Goal: Information Seeking & Learning: Learn about a topic

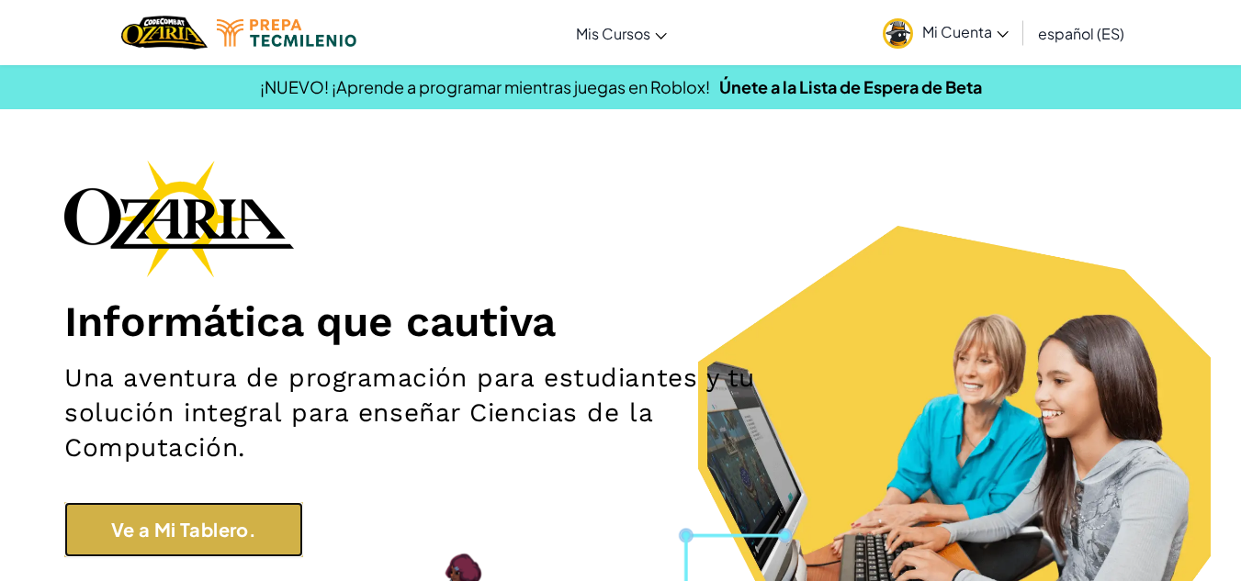
click at [303, 526] on link "Ve a Mi Tablero." at bounding box center [183, 529] width 239 height 55
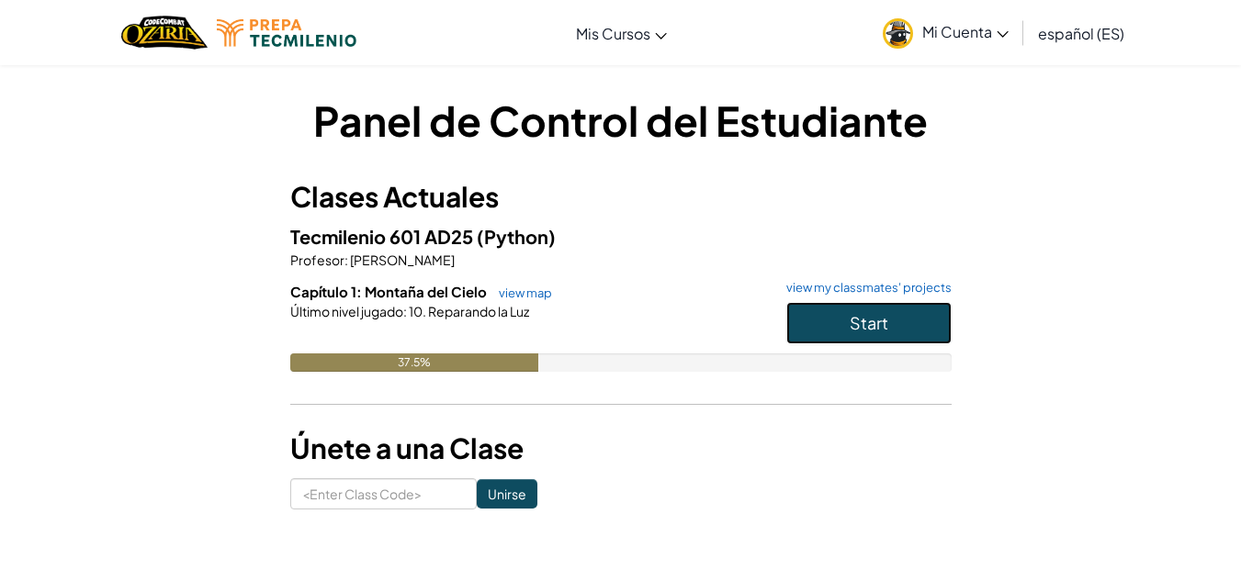
click at [868, 332] on span "Start" at bounding box center [868, 322] width 39 height 21
